Goal: Task Accomplishment & Management: Manage account settings

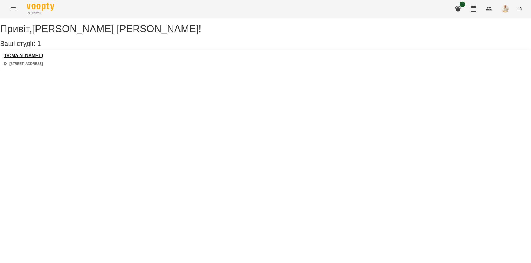
click at [23, 58] on h3 "[DOMAIN_NAME]" at bounding box center [23, 55] width 40 height 5
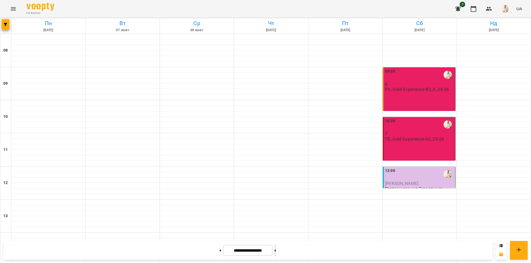
click at [276, 248] on button at bounding box center [274, 251] width 1 height 12
type input "**********"
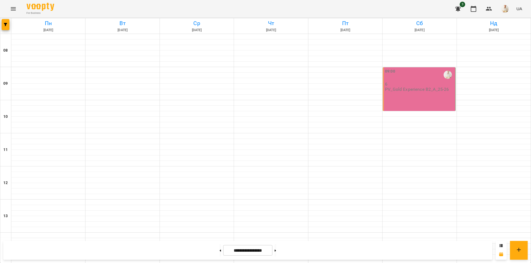
scroll to position [227, 0]
click at [7, 23] on button "button" at bounding box center [6, 24] width 8 height 11
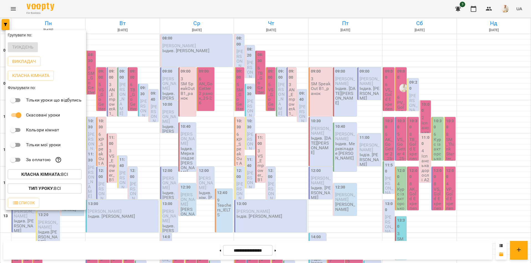
click at [341, 203] on div at bounding box center [265, 131] width 531 height 263
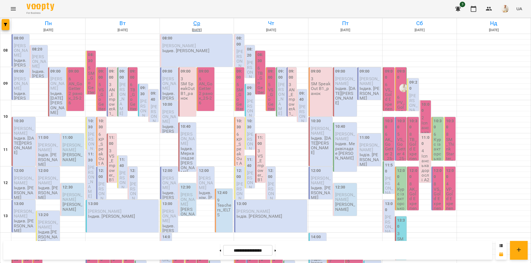
click at [196, 23] on h6 "Ср" at bounding box center [197, 23] width 72 height 9
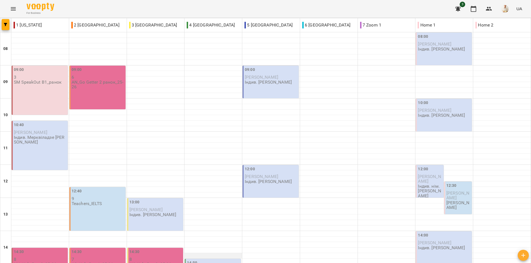
scroll to position [0, 0]
click at [4, 26] on span "button" at bounding box center [6, 24] width 8 height 3
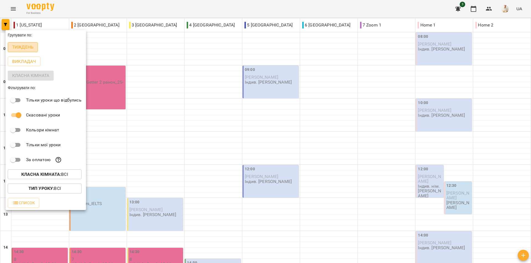
click at [22, 49] on p "Тиждень" at bounding box center [22, 47] width 21 height 7
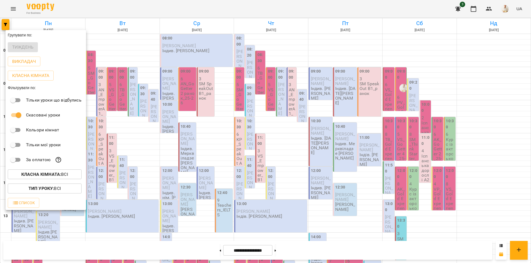
click at [209, 136] on div at bounding box center [265, 131] width 531 height 263
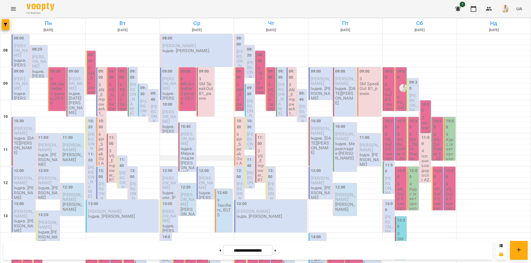
scroll to position [227, 0]
click at [7, 25] on span "button" at bounding box center [6, 24] width 8 height 3
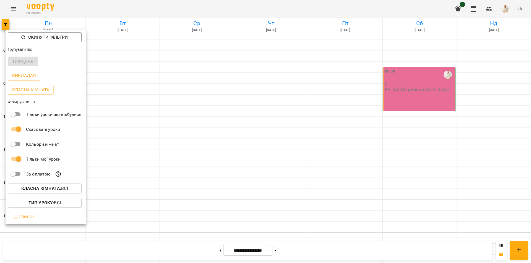
click at [180, 115] on div at bounding box center [265, 131] width 531 height 263
